Goal: Transaction & Acquisition: Book appointment/travel/reservation

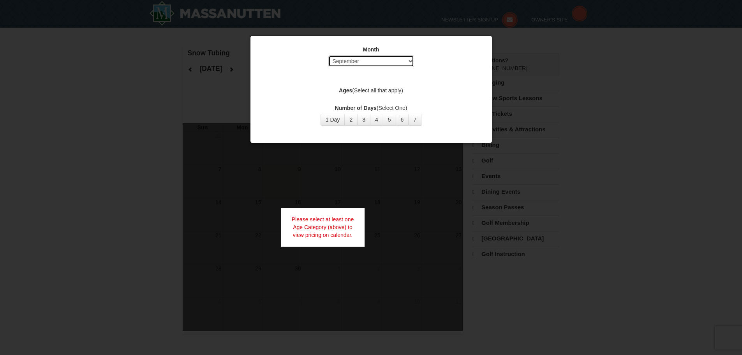
click at [361, 62] on select "Select September October November December January February March April May Jun…" at bounding box center [371, 61] width 86 height 12
select select "12"
click at [328, 55] on select "Select September October November December January February March April May Jun…" at bounding box center [371, 61] width 86 height 12
click at [377, 88] on label "Ages (Select all that apply)" at bounding box center [371, 90] width 222 height 8
click at [333, 120] on button "1 Day" at bounding box center [333, 120] width 25 height 12
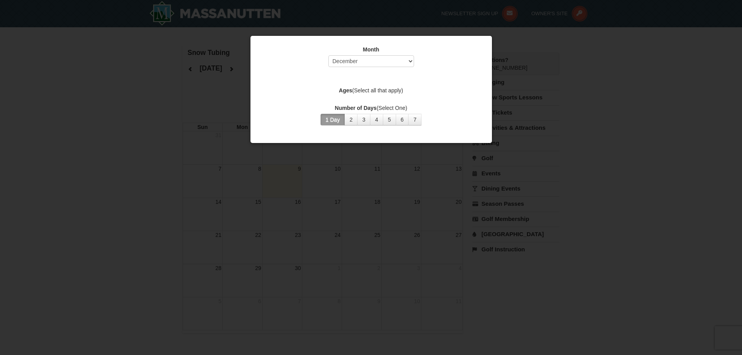
click at [384, 92] on label "Ages (Select all that apply)" at bounding box center [371, 90] width 222 height 8
click at [568, 167] on div at bounding box center [371, 177] width 742 height 355
click at [368, 89] on label "Ages (Select all that apply)" at bounding box center [371, 90] width 222 height 8
click at [369, 90] on label "Ages (Select all that apply)" at bounding box center [371, 90] width 222 height 8
click at [384, 170] on div at bounding box center [371, 177] width 742 height 355
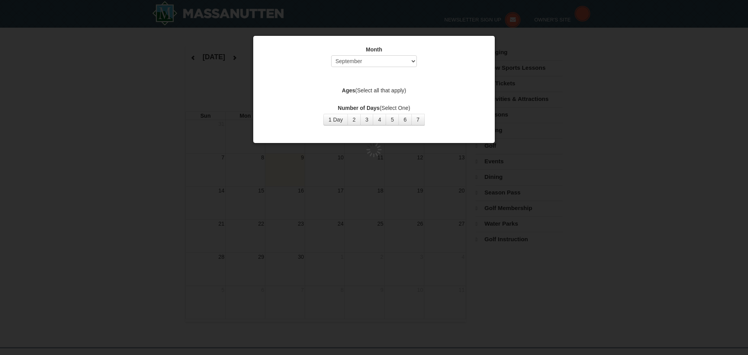
select select "9"
